Goal: Information Seeking & Learning: Learn about a topic

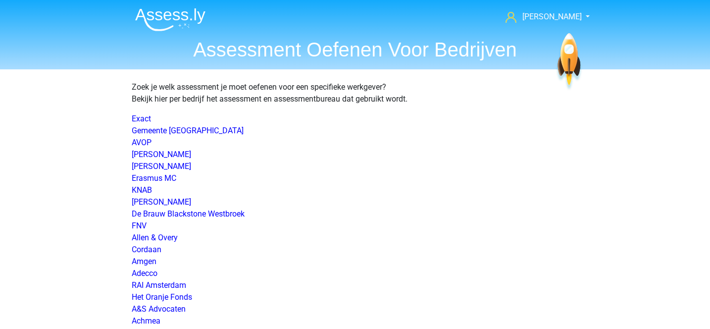
scroll to position [1445, 0]
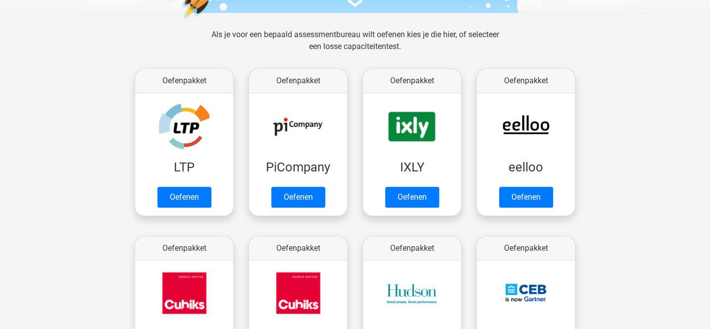
scroll to position [128, 0]
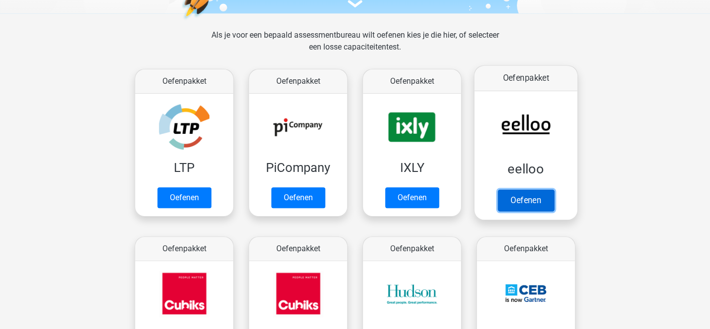
click at [527, 193] on link "Oefenen" at bounding box center [526, 200] width 56 height 22
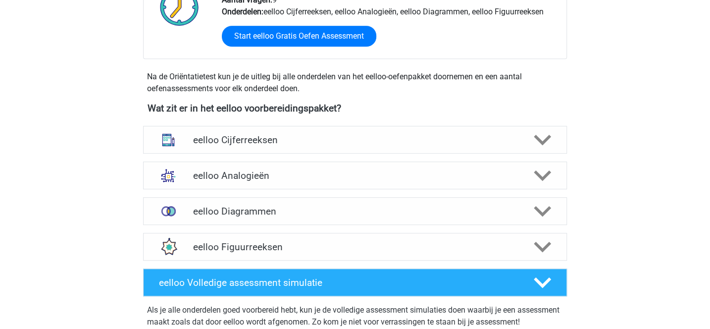
scroll to position [306, 0]
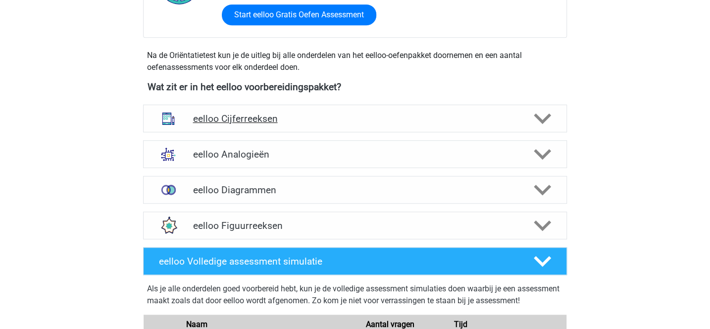
click at [245, 114] on h4 "eelloo Cijferreeksen" at bounding box center [355, 118] width 324 height 11
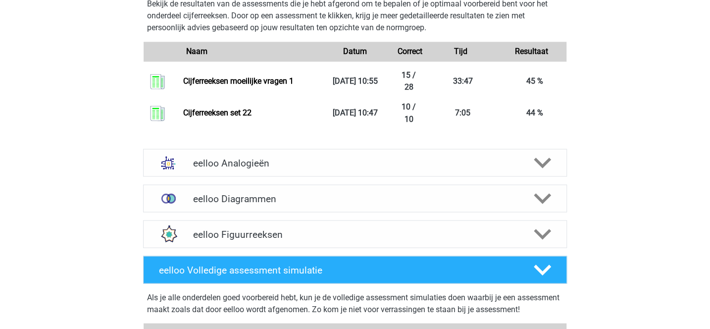
scroll to position [950, 0]
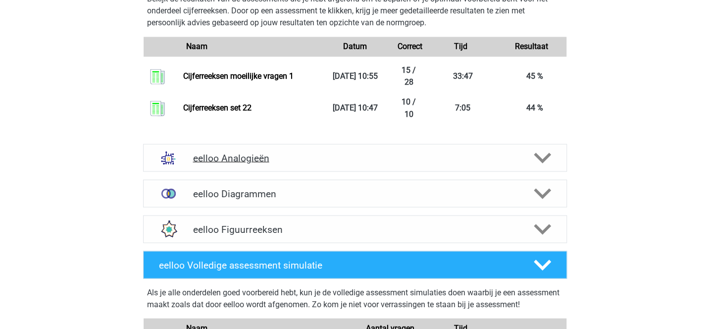
click at [385, 164] on div "eelloo Analogieën" at bounding box center [355, 158] width 424 height 28
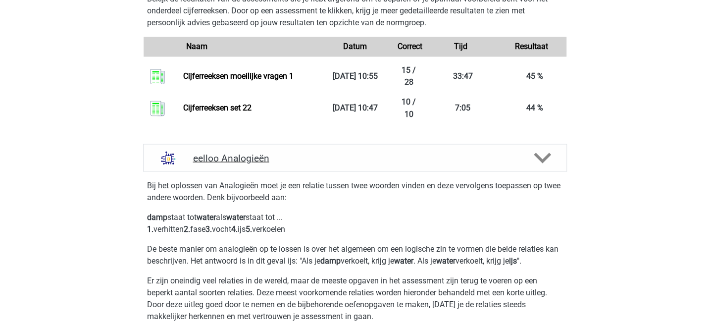
click at [385, 164] on div "eelloo Analogieën" at bounding box center [355, 158] width 424 height 28
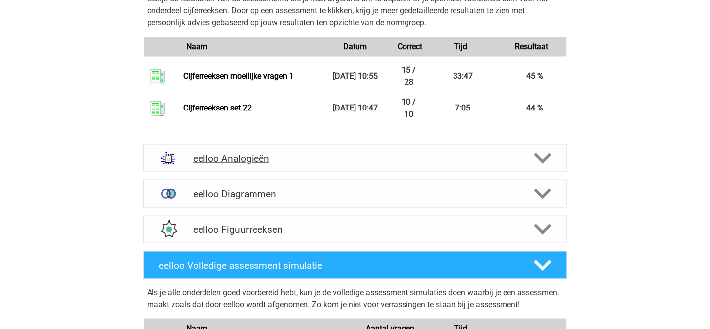
click at [385, 164] on div "eelloo Analogieën" at bounding box center [355, 158] width 424 height 28
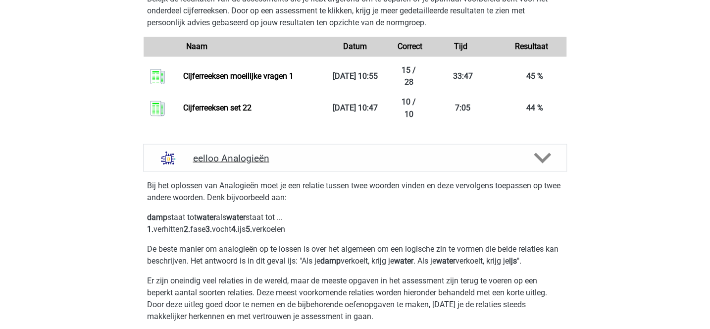
click at [385, 164] on div "eelloo Analogieën" at bounding box center [355, 158] width 424 height 28
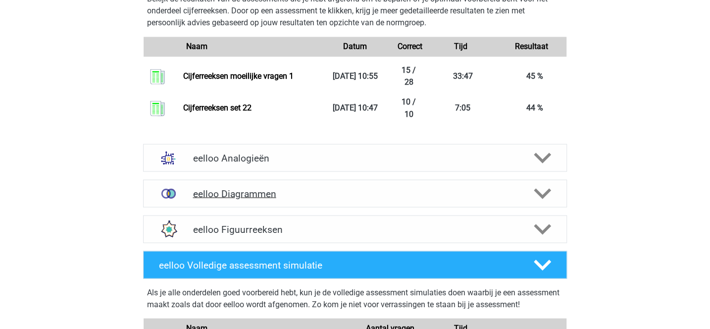
click at [386, 182] on div "eelloo Diagrammen" at bounding box center [355, 194] width 424 height 28
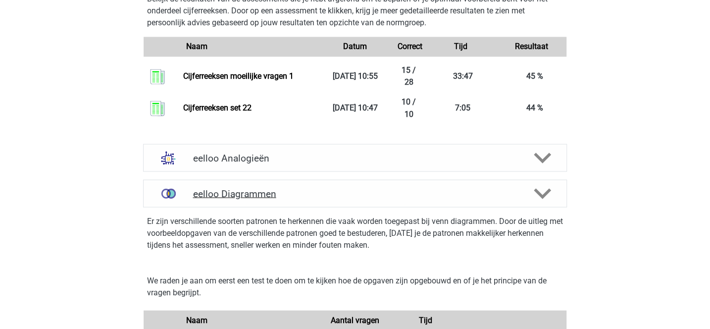
click at [387, 188] on h4 "eelloo Diagrammen" at bounding box center [355, 193] width 324 height 11
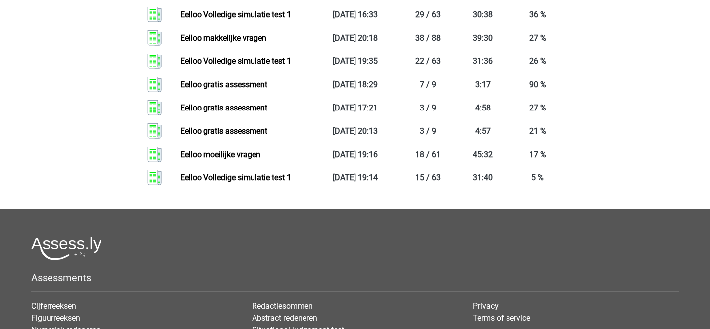
scroll to position [1497, 0]
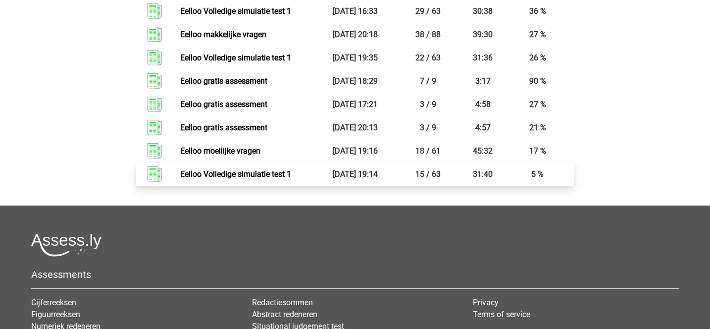
click at [282, 179] on link "Eelloo Volledige simulatie test 1" at bounding box center [235, 173] width 111 height 9
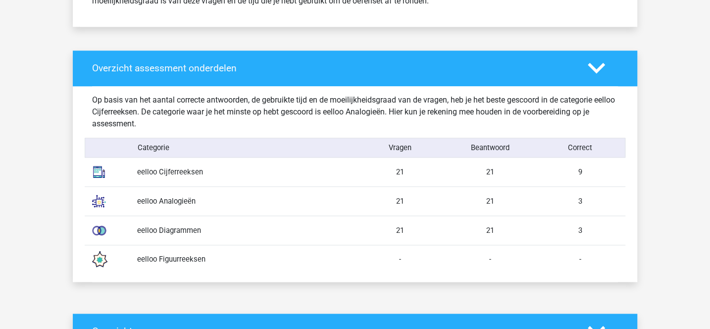
scroll to position [473, 0]
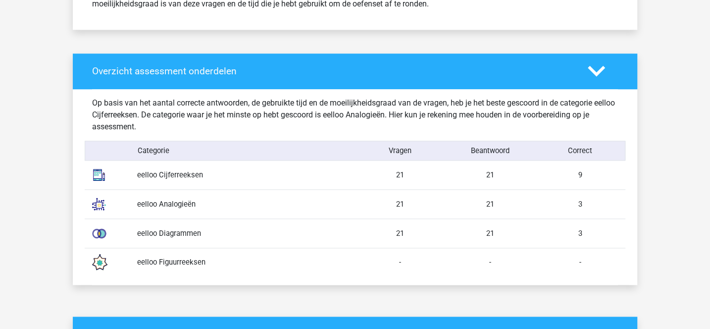
click at [204, 258] on div "eelloo Figuurreeksen" at bounding box center [242, 262] width 225 height 11
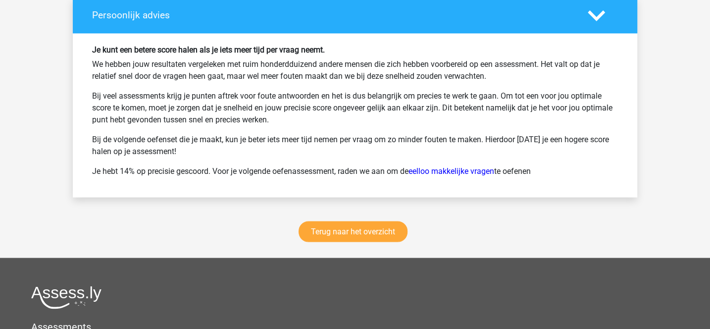
scroll to position [3004, 0]
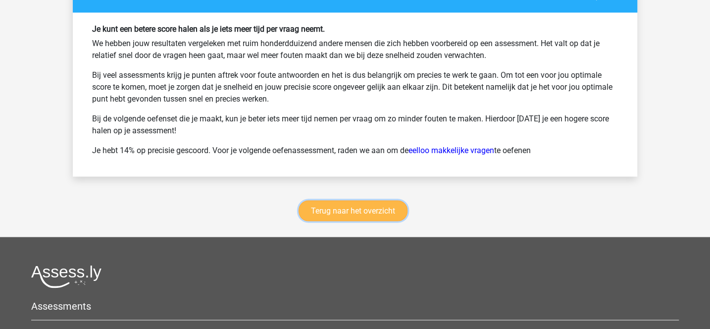
click at [393, 201] on link "Terug naar het overzicht" at bounding box center [353, 211] width 109 height 21
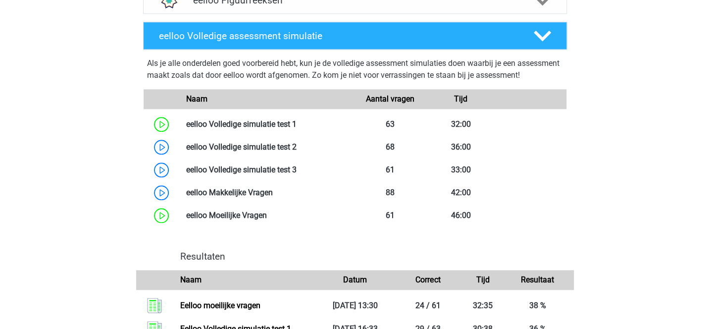
scroll to position [536, 0]
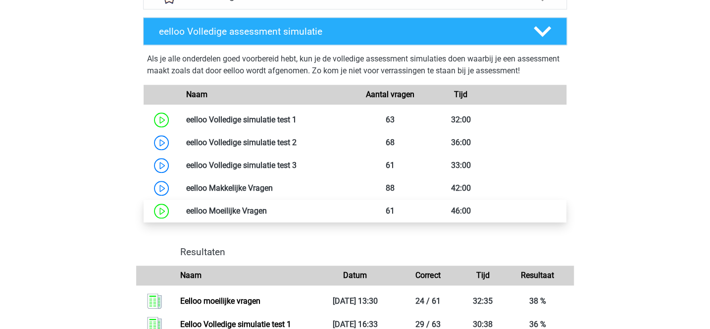
click at [267, 215] on link at bounding box center [267, 210] width 0 height 9
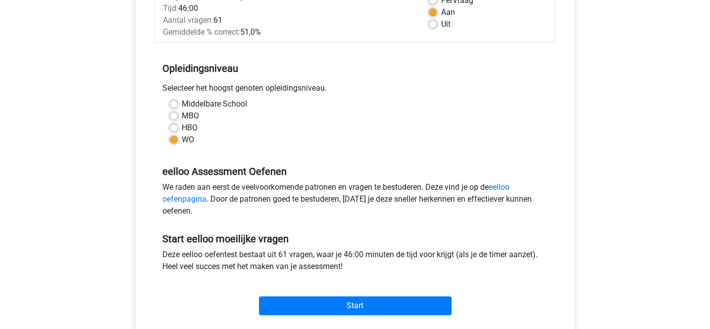
scroll to position [177, 0]
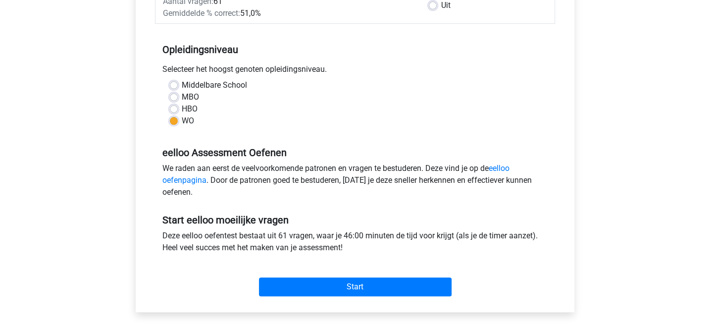
click at [180, 111] on div "HBO" at bounding box center [355, 109] width 371 height 12
click at [182, 110] on label "HBO" at bounding box center [190, 109] width 16 height 12
click at [175, 110] on input "HBO" at bounding box center [174, 108] width 8 height 10
radio input "true"
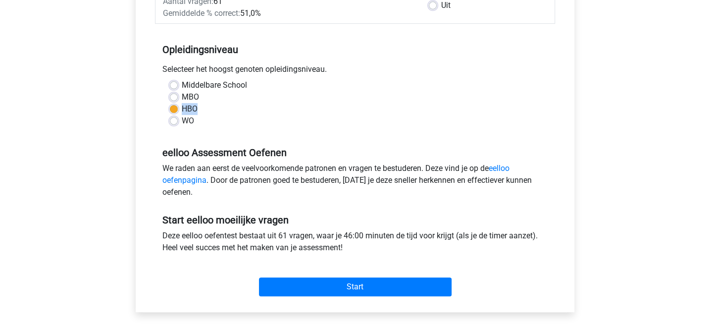
click at [182, 122] on label "WO" at bounding box center [188, 121] width 12 height 12
click at [175, 122] on input "WO" at bounding box center [174, 120] width 8 height 10
radio input "true"
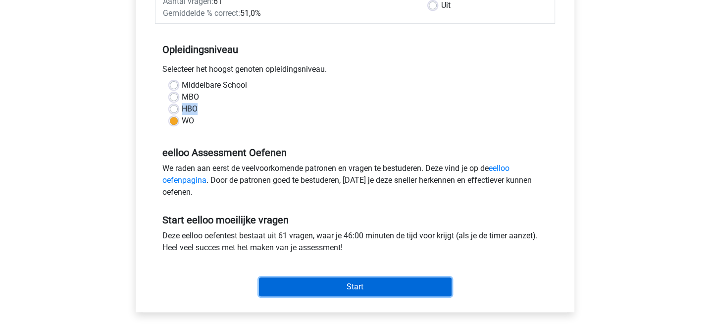
click at [326, 289] on input "Start" at bounding box center [355, 286] width 193 height 19
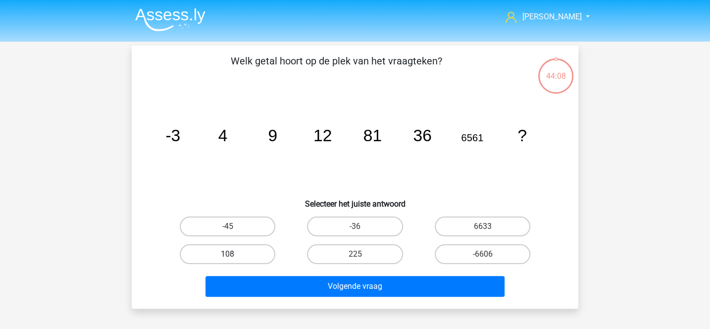
click at [261, 252] on label "108" at bounding box center [228, 254] width 96 height 20
click at [234, 254] on input "108" at bounding box center [231, 257] width 6 height 6
radio input "true"
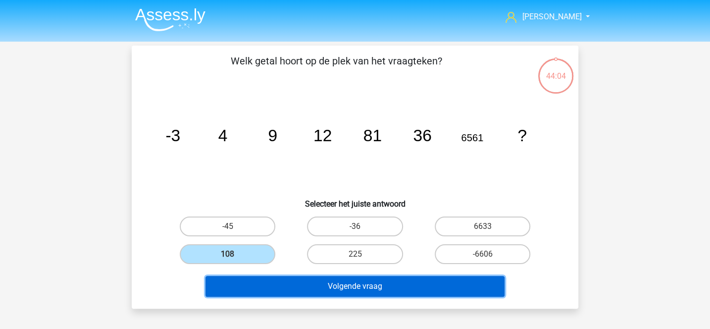
click at [402, 281] on button "Volgende vraag" at bounding box center [356, 286] width 300 height 21
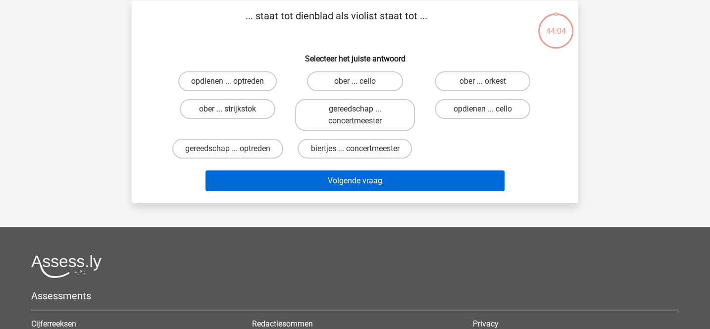
scroll to position [46, 0]
